Goal: Check status

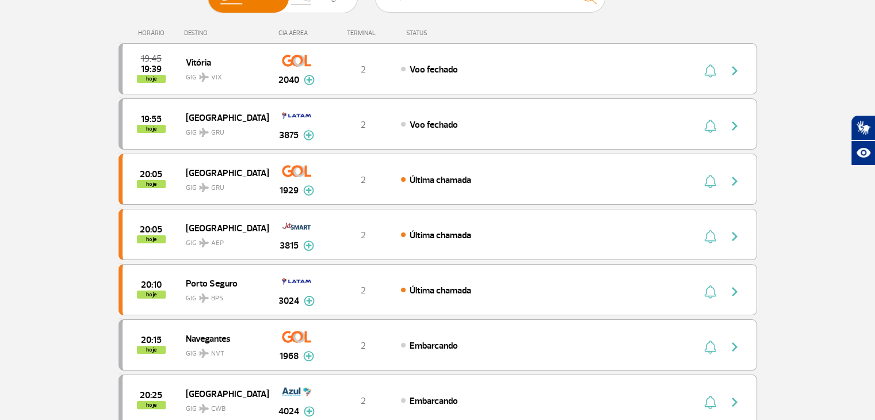
scroll to position [58, 0]
